Goal: Navigation & Orientation: Find specific page/section

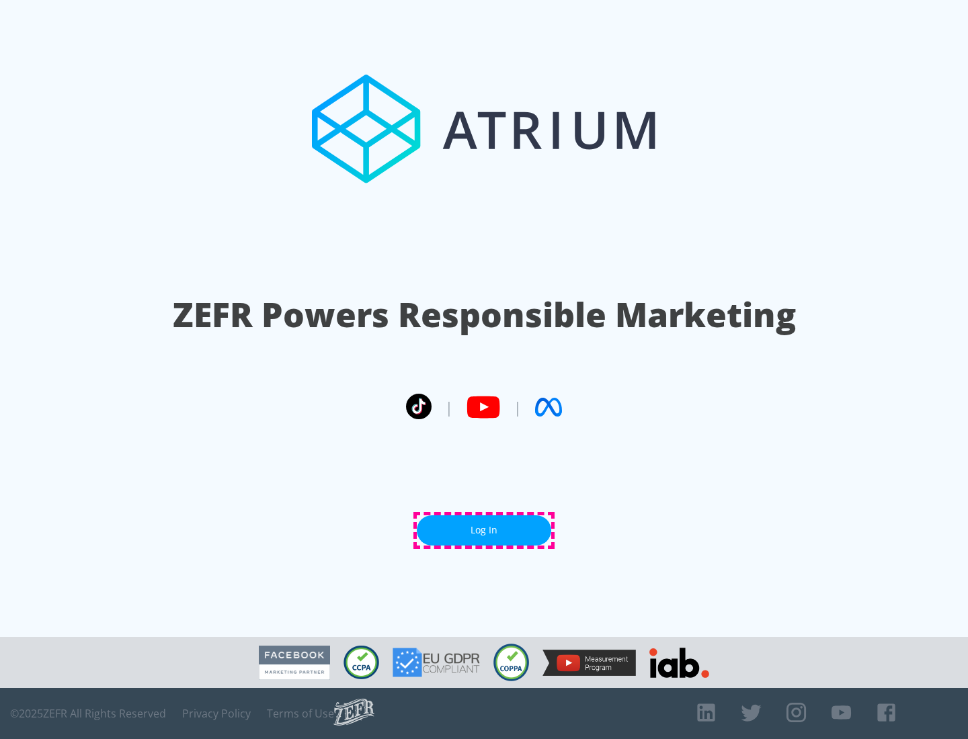
click at [484, 530] on link "Log In" at bounding box center [484, 530] width 134 height 30
